Goal: Task Accomplishment & Management: Manage account settings

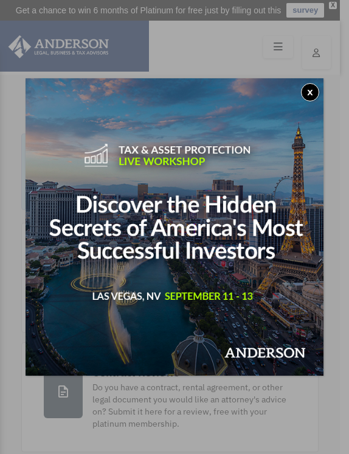
click at [313, 90] on button "x" at bounding box center [310, 92] width 18 height 18
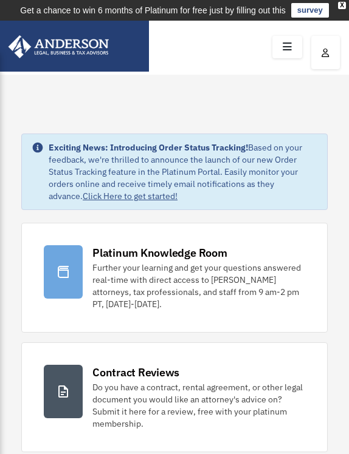
click at [289, 44] on icon at bounding box center [287, 47] width 18 height 19
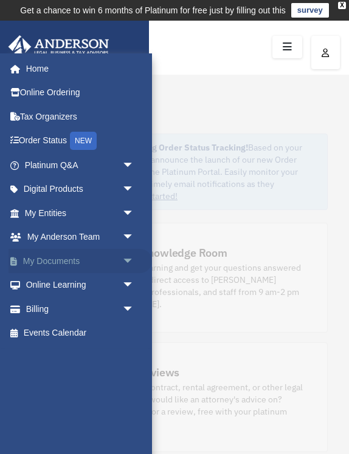
click at [123, 253] on span "arrow_drop_down" at bounding box center [133, 261] width 24 height 25
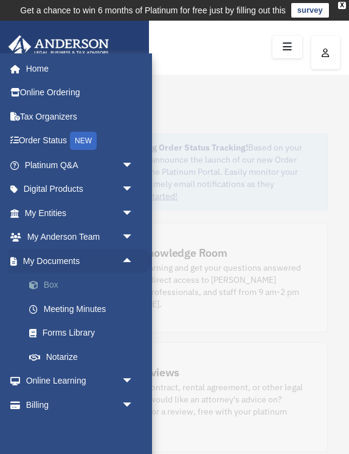
click at [60, 283] on link "Box" at bounding box center [84, 285] width 135 height 24
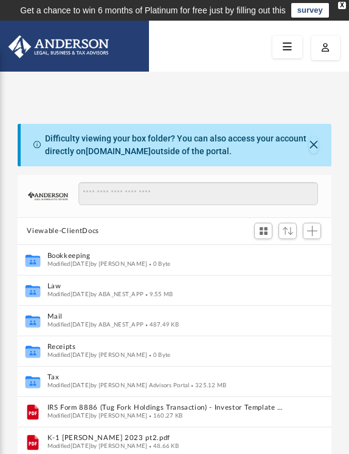
scroll to position [1, 1]
click at [313, 228] on span "Add" at bounding box center [312, 231] width 10 height 10
click at [311, 146] on button "Close" at bounding box center [313, 145] width 10 height 17
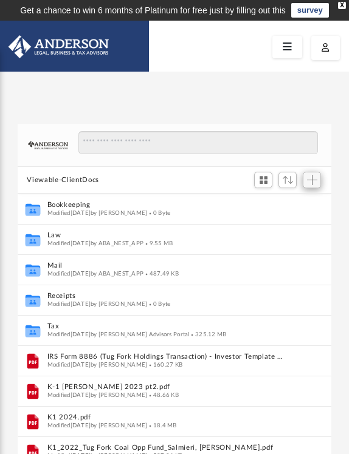
click at [310, 180] on span "Add" at bounding box center [312, 180] width 10 height 10
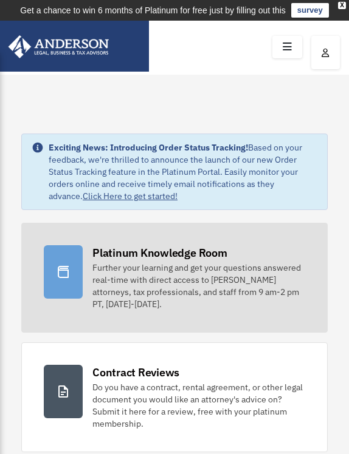
click at [134, 252] on div "Platinum Knowledge Room" at bounding box center [159, 252] width 135 height 15
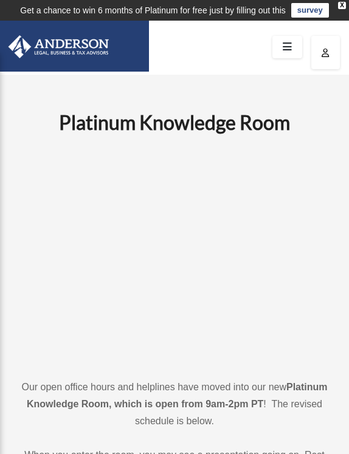
click at [48, 49] on img at bounding box center [54, 46] width 116 height 23
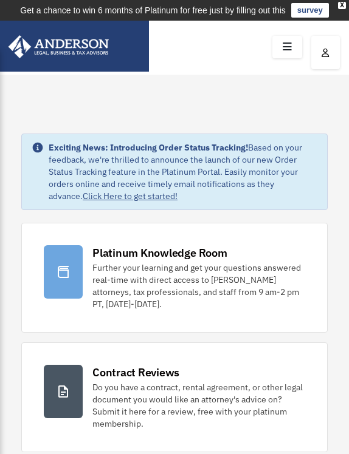
click at [286, 43] on icon at bounding box center [287, 47] width 18 height 19
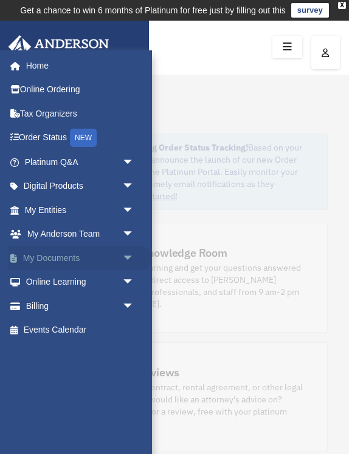
click at [125, 253] on span "arrow_drop_down" at bounding box center [133, 258] width 24 height 25
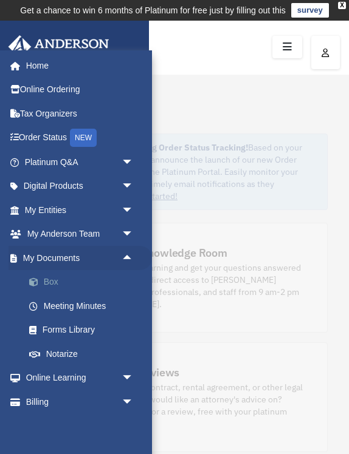
click at [56, 279] on link "Box" at bounding box center [84, 282] width 135 height 24
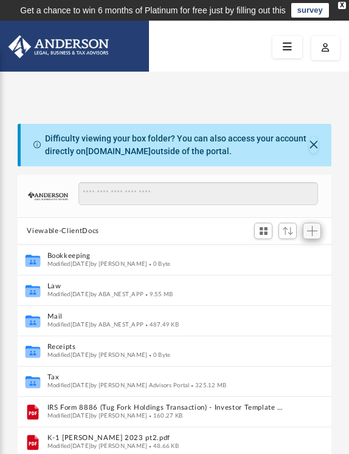
click at [312, 228] on span "Add" at bounding box center [312, 231] width 10 height 10
click at [289, 255] on li "Upload" at bounding box center [294, 254] width 39 height 13
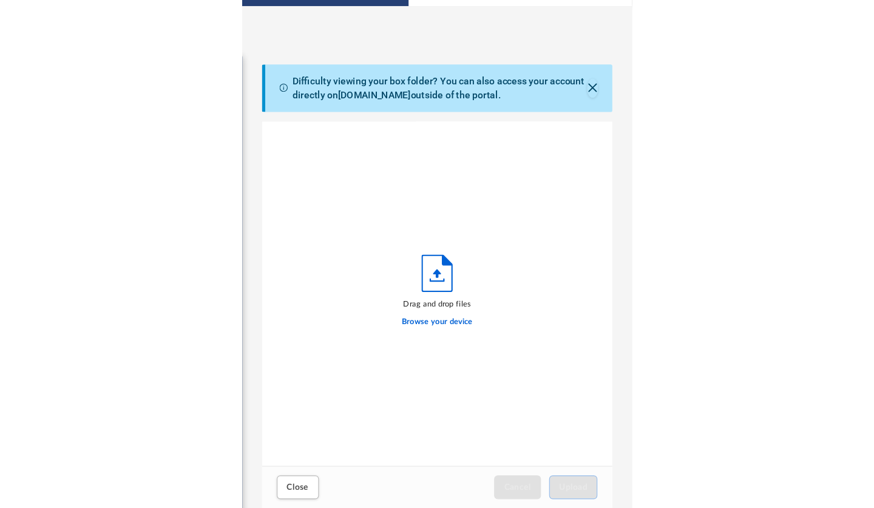
scroll to position [308, 313]
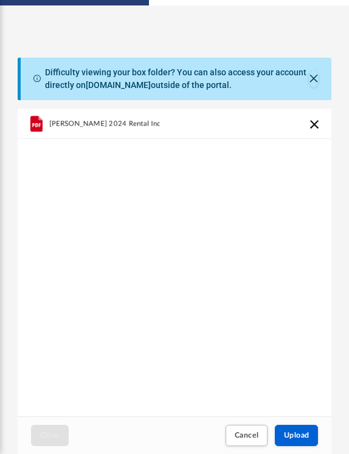
click at [32, 123] on icon "grid" at bounding box center [36, 123] width 12 height 16
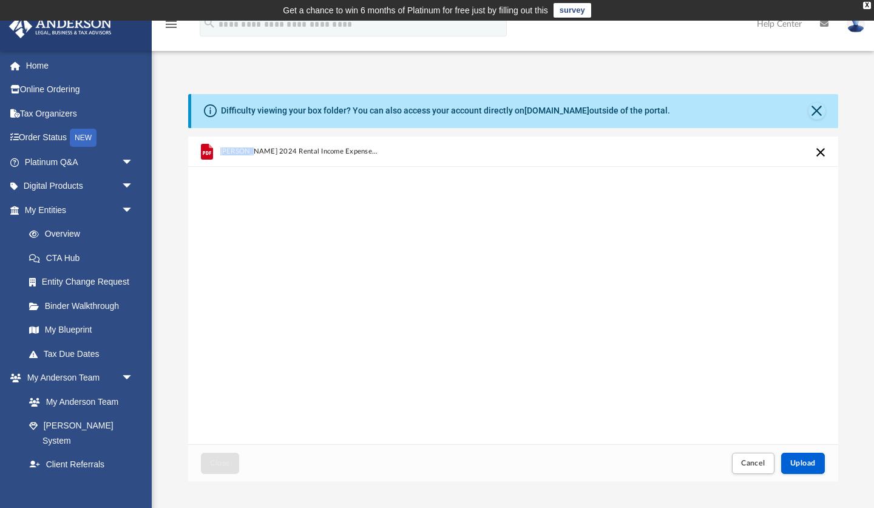
scroll to position [0, 0]
click at [259, 150] on span "Salmieri 2024 Rental Income Expenses.pdf" at bounding box center [300, 152] width 160 height 8
click at [203, 150] on icon "grid" at bounding box center [206, 151] width 12 height 16
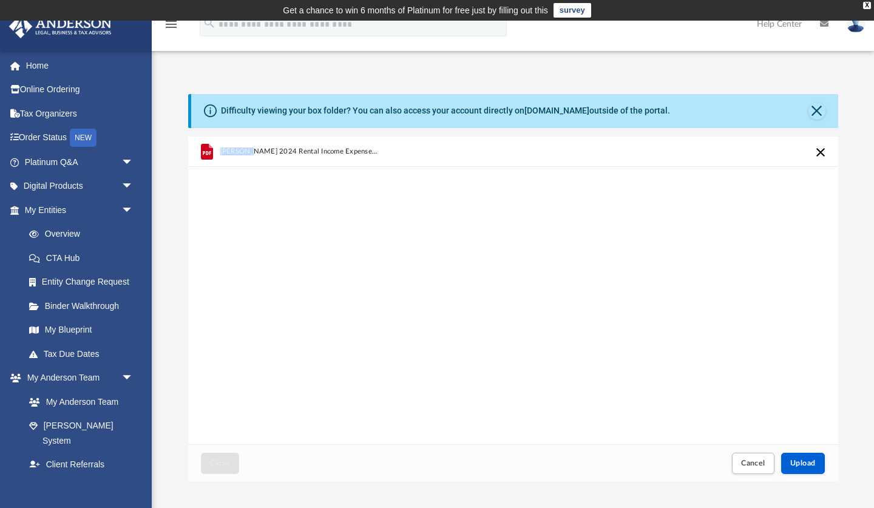
scroll to position [178, 0]
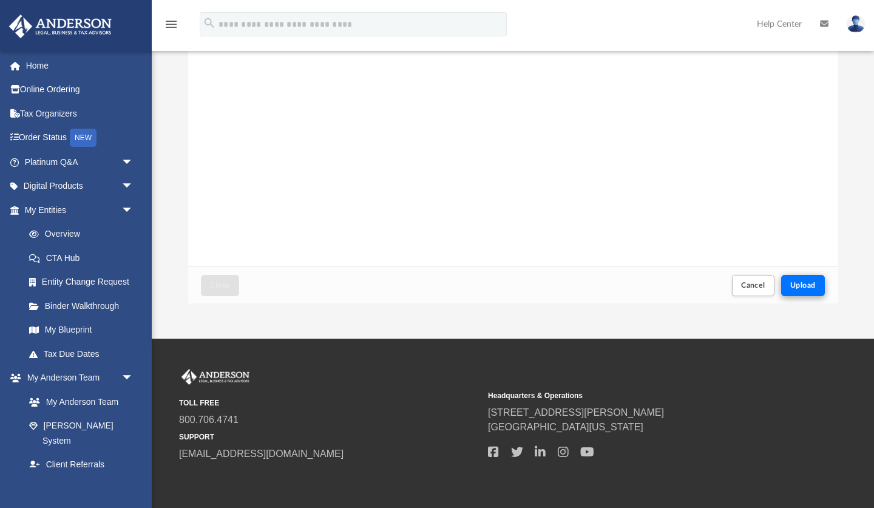
click at [348, 282] on span "Upload" at bounding box center [804, 285] width 26 height 7
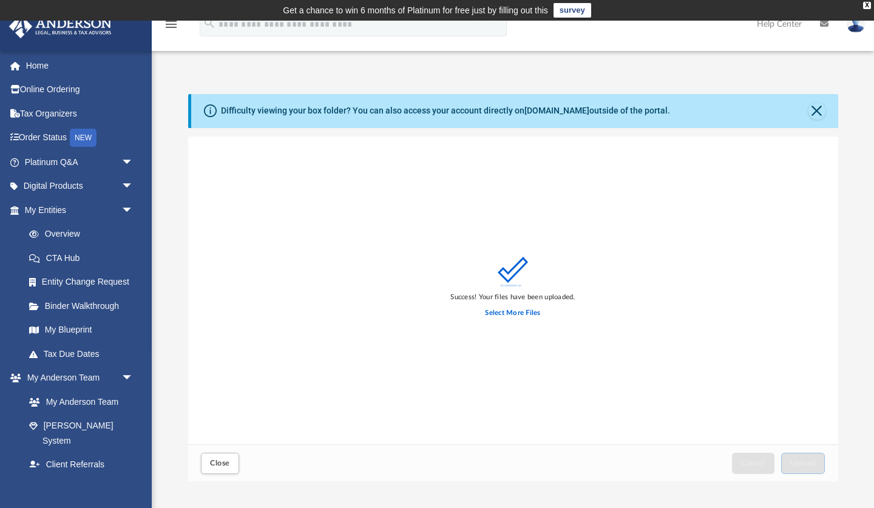
scroll to position [0, 0]
click at [348, 112] on button "Close" at bounding box center [817, 111] width 17 height 17
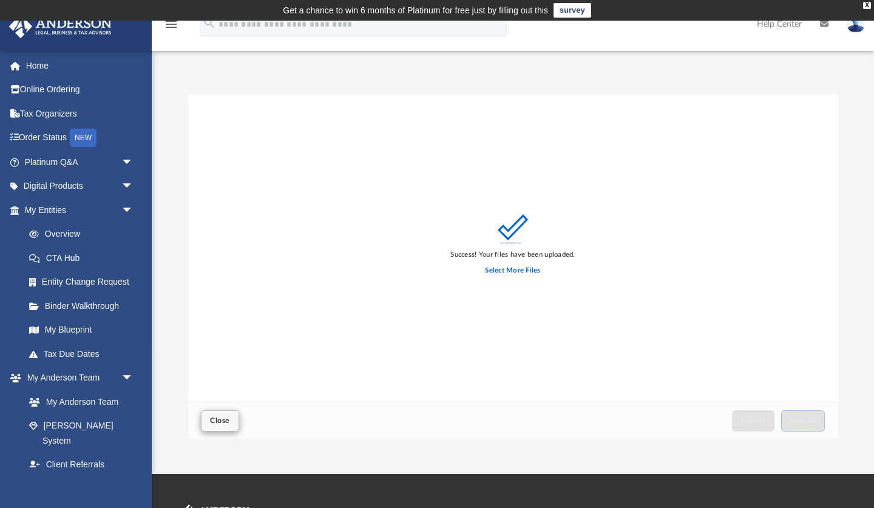
click at [216, 418] on span "Close" at bounding box center [219, 420] width 19 height 7
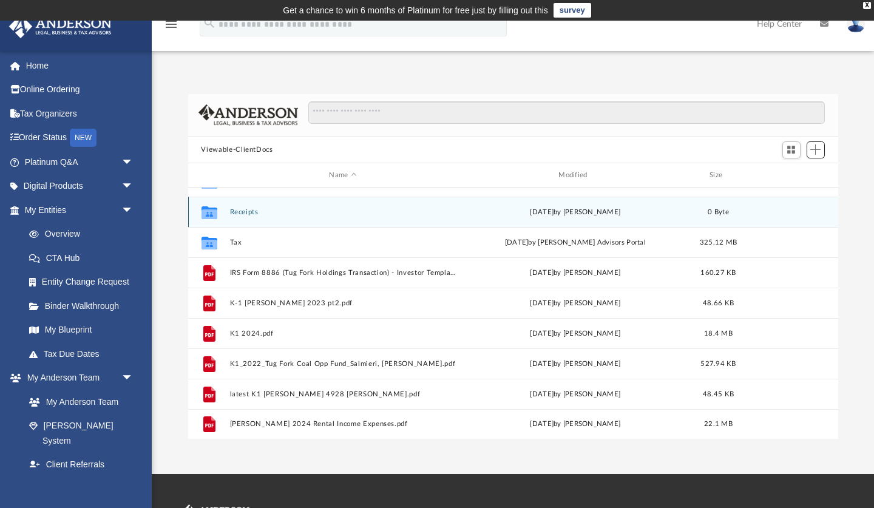
scroll to position [82, 0]
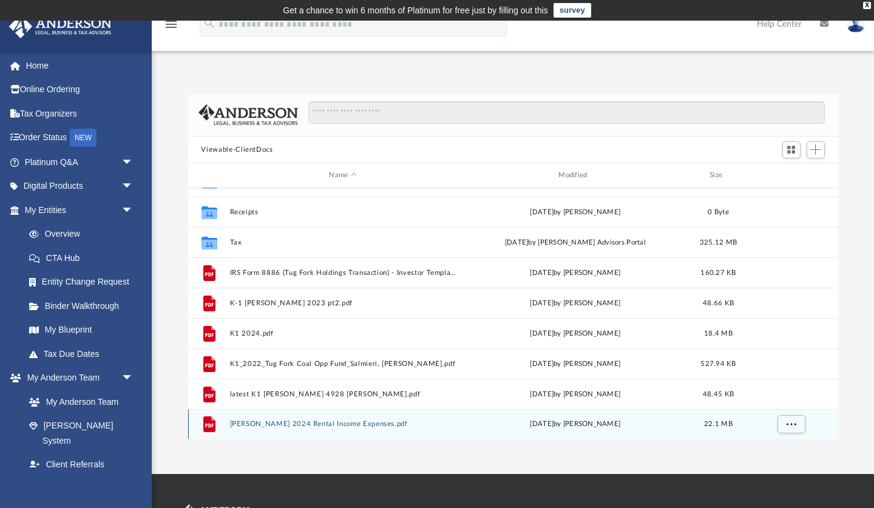
click at [343, 421] on button "Salmieri 2024 Rental Income Expenses.pdf" at bounding box center [343, 425] width 227 height 8
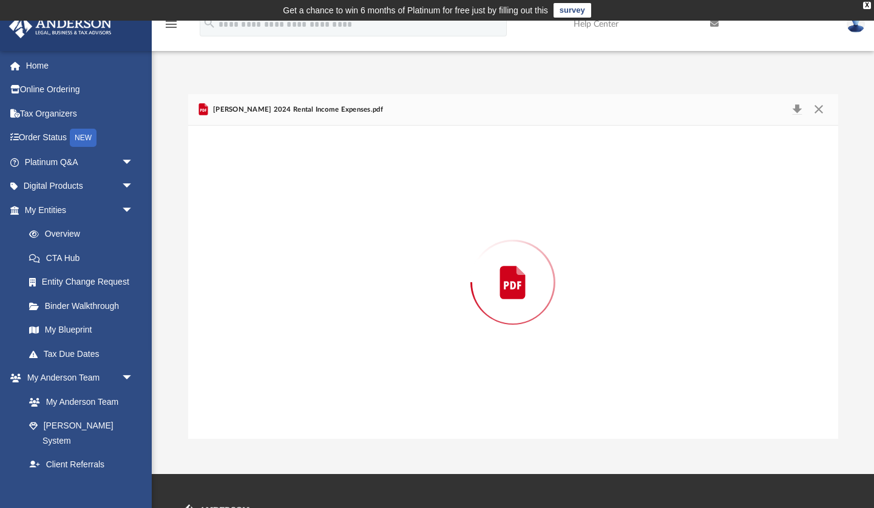
click at [343, 421] on div "Preview" at bounding box center [513, 282] width 650 height 313
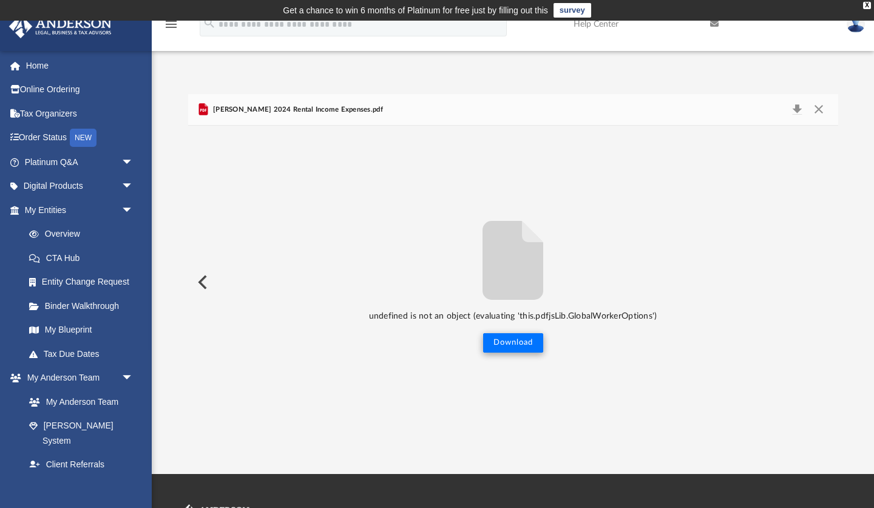
click at [348, 342] on button "Download" at bounding box center [513, 342] width 60 height 19
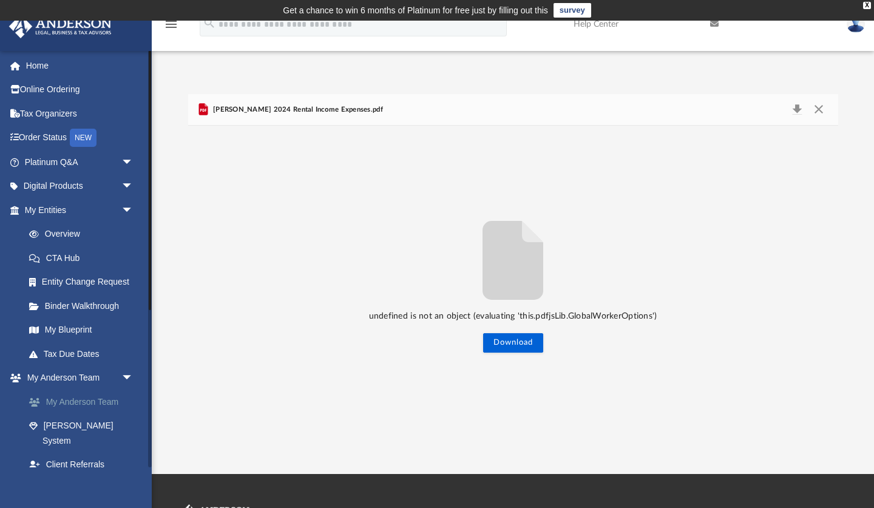
click at [88, 394] on link "My Anderson Team" at bounding box center [84, 402] width 135 height 24
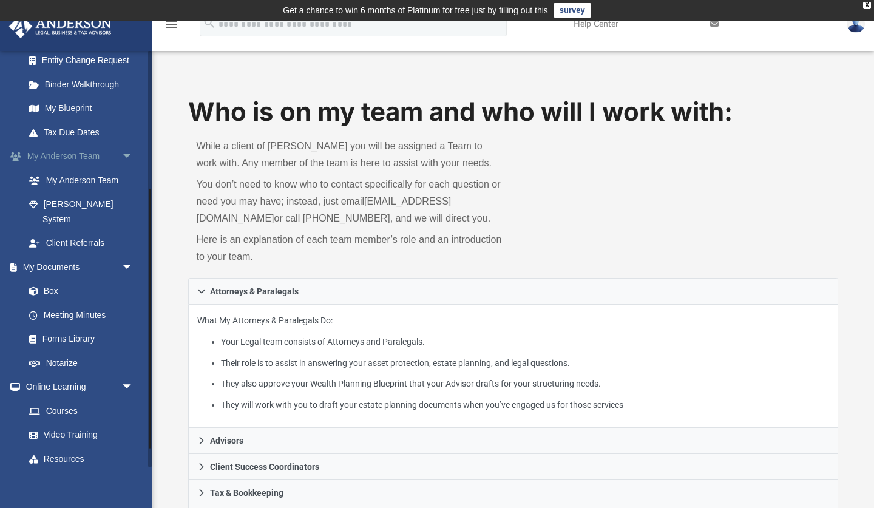
scroll to position [222, 0]
click at [53, 279] on link "Box" at bounding box center [84, 291] width 135 height 24
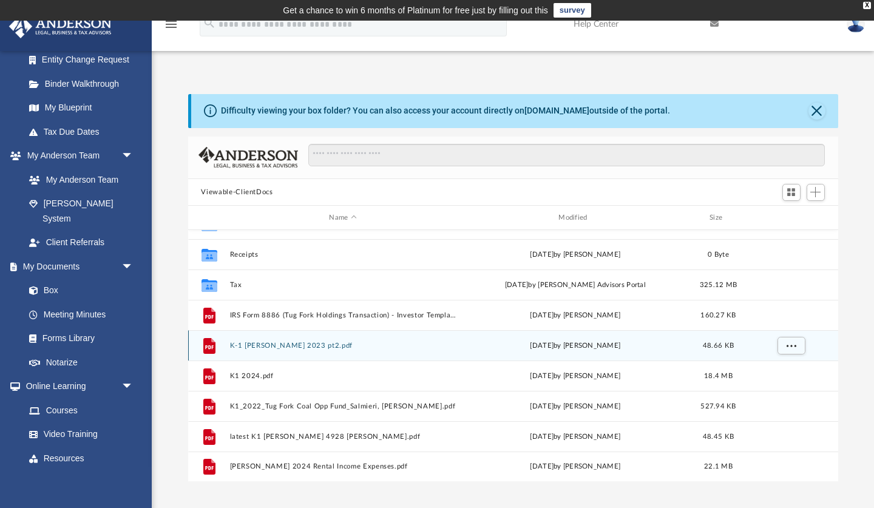
scroll to position [82, 0]
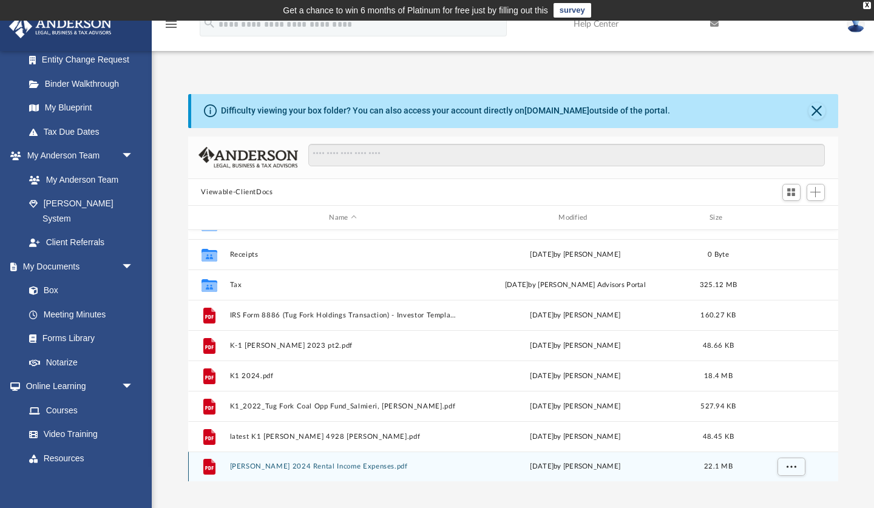
click at [344, 454] on button "Salmieri 2024 Rental Income Expenses.pdf" at bounding box center [343, 467] width 227 height 8
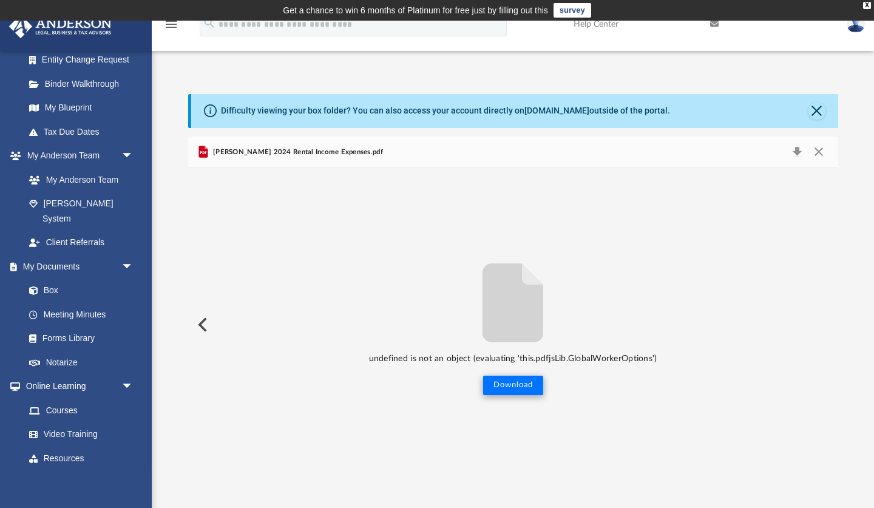
click at [348, 382] on button "Download" at bounding box center [513, 385] width 60 height 19
click at [348, 4] on div "X" at bounding box center [867, 5] width 8 height 7
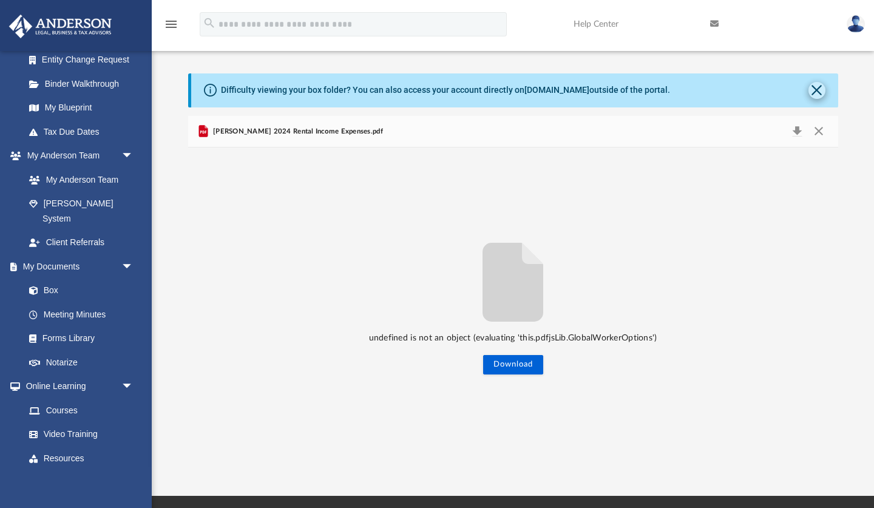
click at [348, 90] on button "Close" at bounding box center [817, 90] width 17 height 17
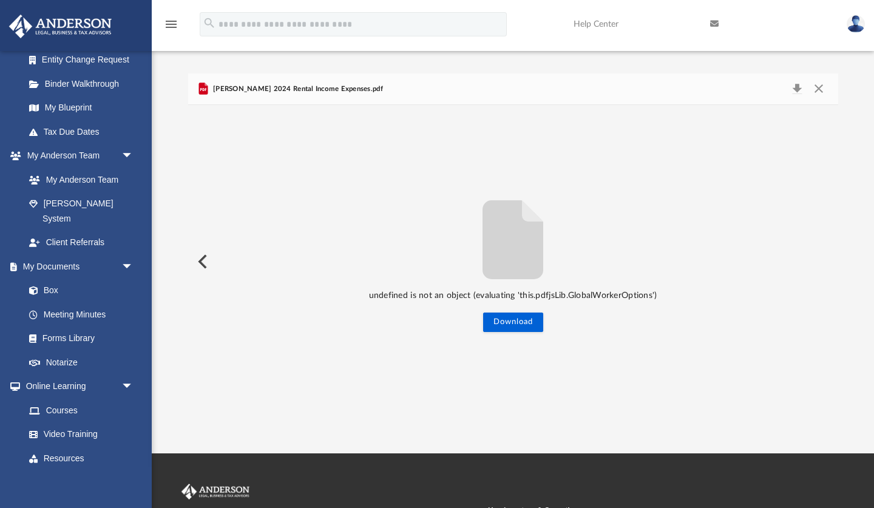
scroll to position [0, 0]
